Goal: Task Accomplishment & Management: Use online tool/utility

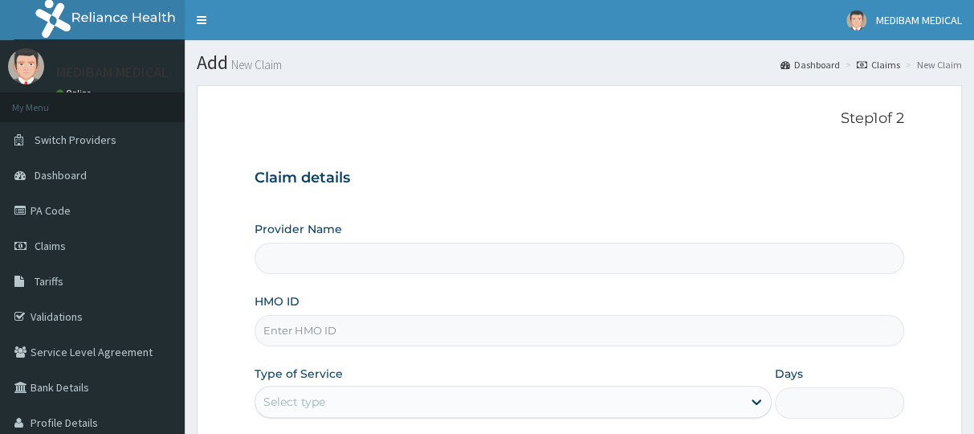
scroll to position [223, 0]
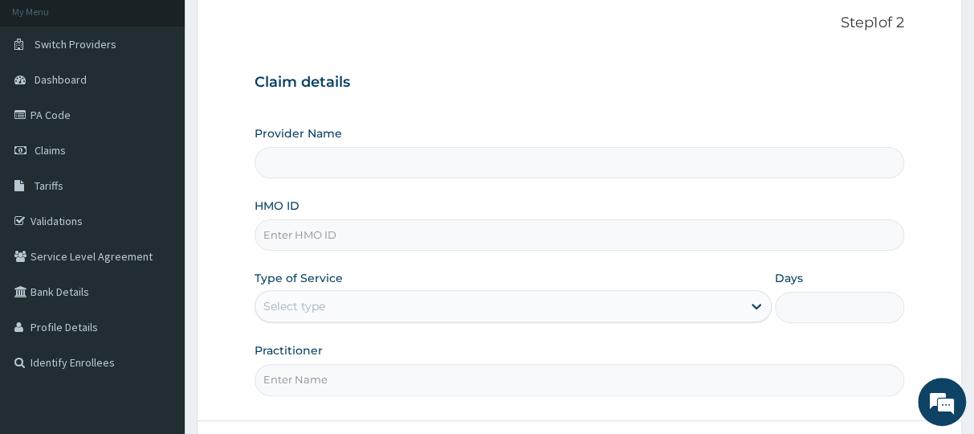
type input "Medibam Specialist Hospital"
click at [481, 47] on div "Step 1 of 2 Claim details Provider Name Medibam Specialist Hospital HMO ID Type…" at bounding box center [579, 204] width 649 height 381
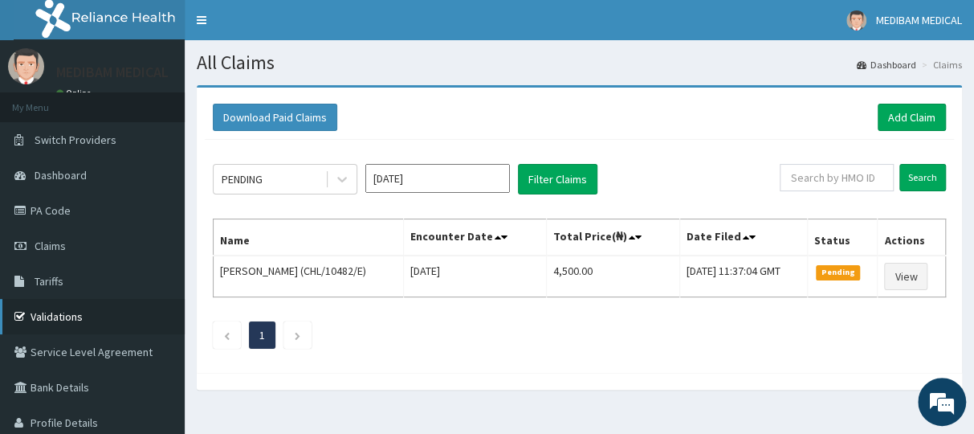
click at [65, 314] on link "Validations" at bounding box center [92, 316] width 185 height 35
